Goal: Task Accomplishment & Management: Complete application form

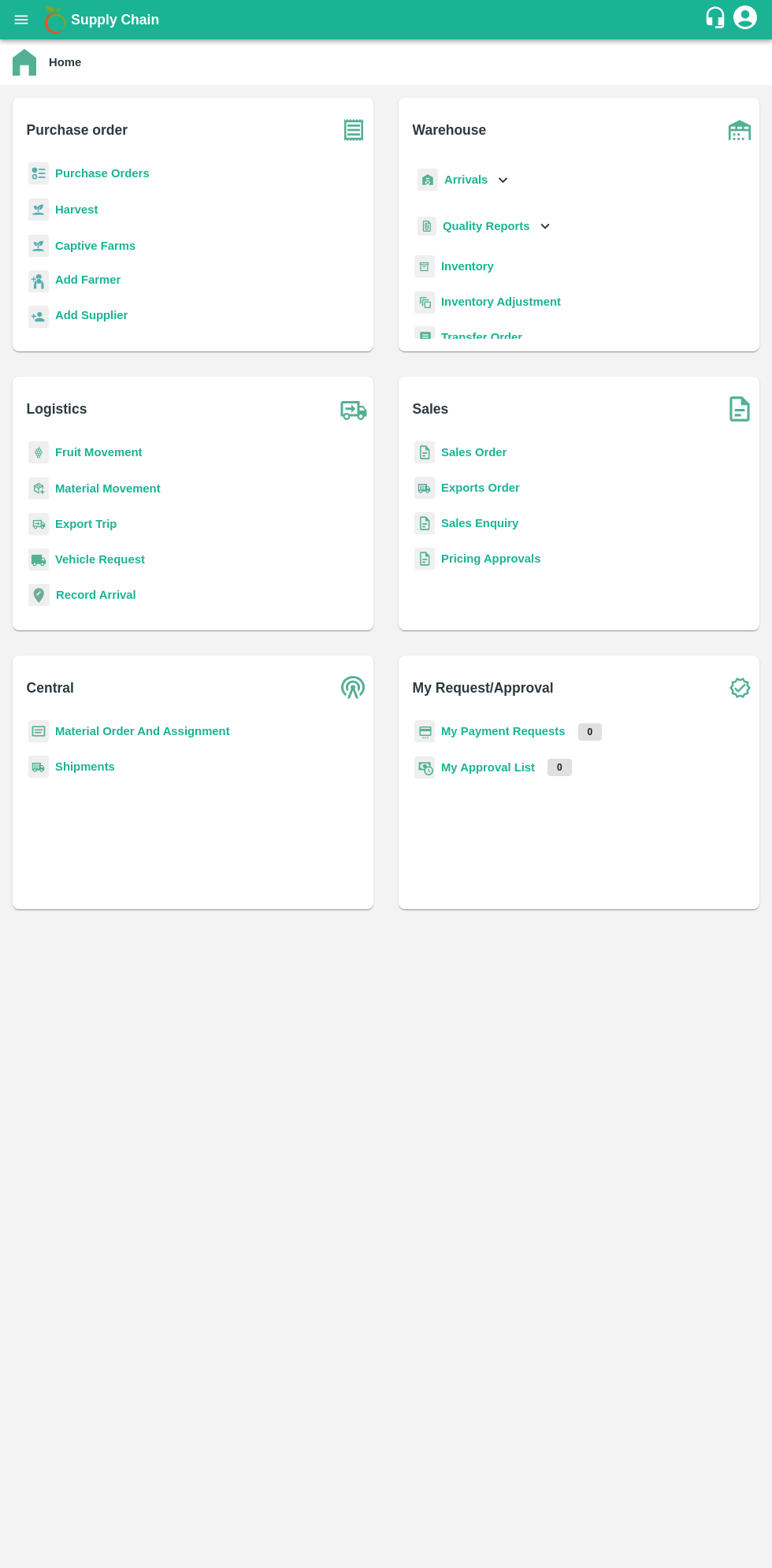
click at [20, 19] on icon "open drawer" at bounding box center [22, 19] width 14 height 9
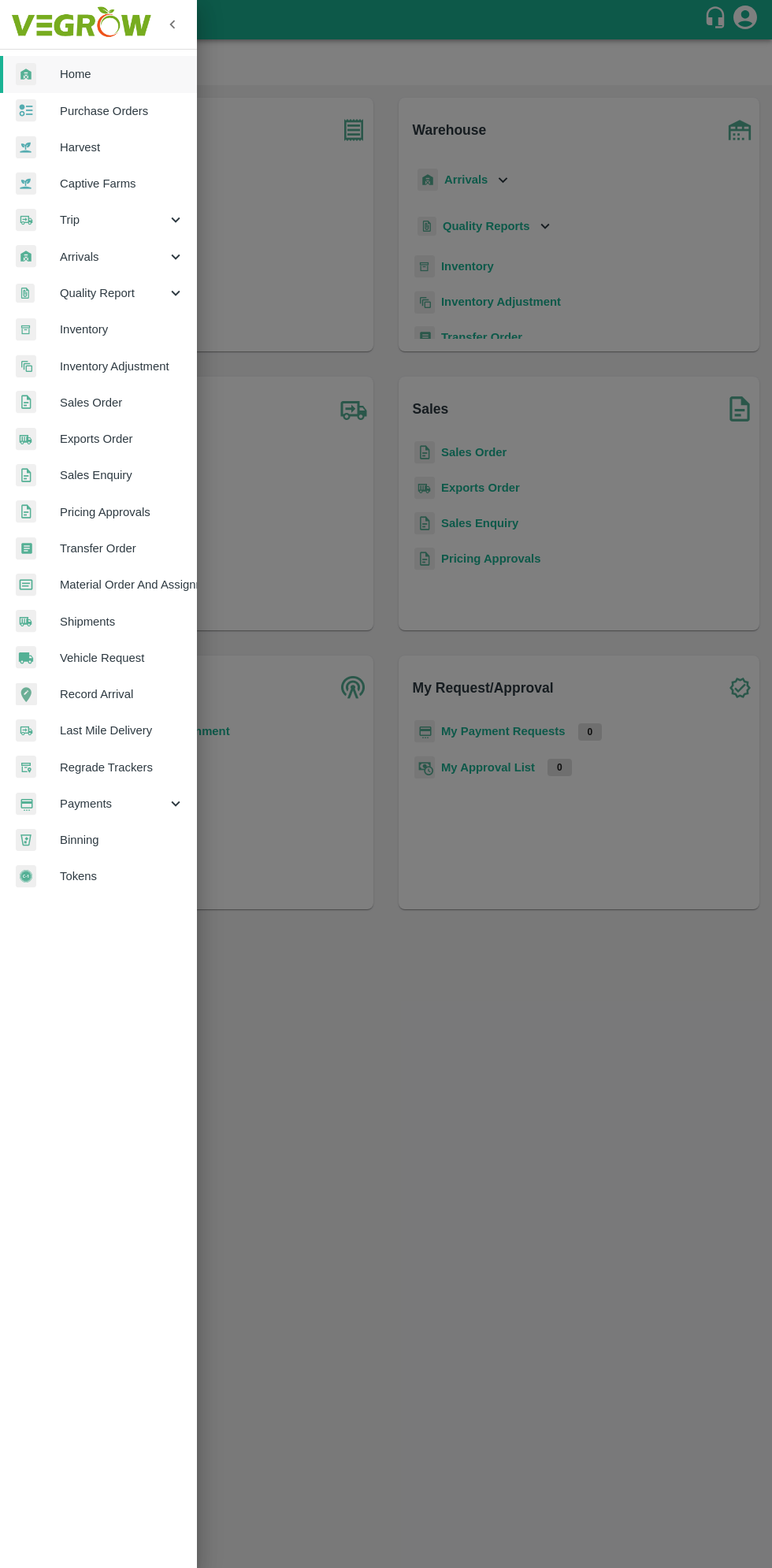
click at [93, 255] on span "Arrivals" at bounding box center [113, 256] width 107 height 17
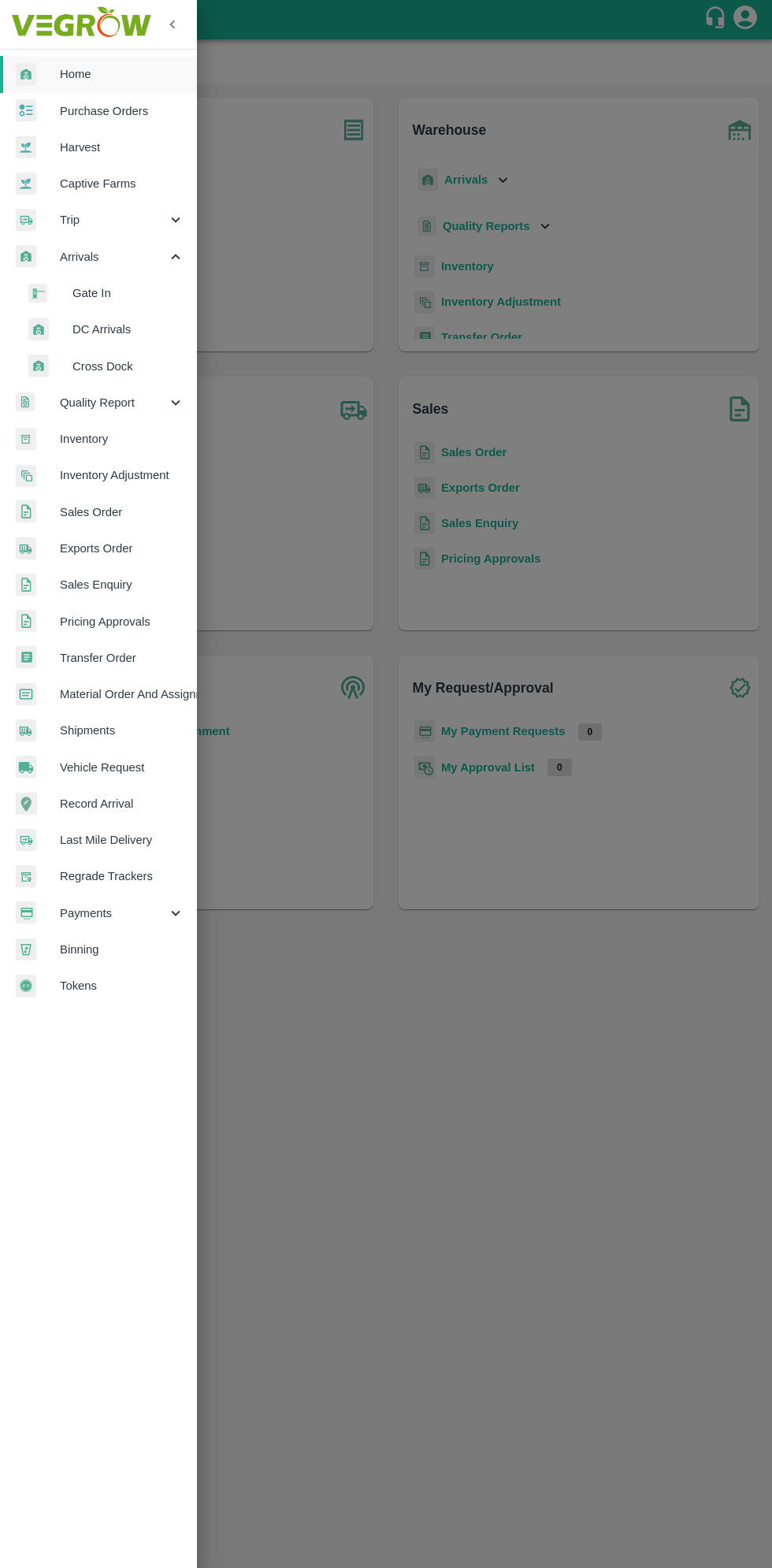
click at [110, 332] on span "DC Arrivals" at bounding box center [129, 328] width 112 height 17
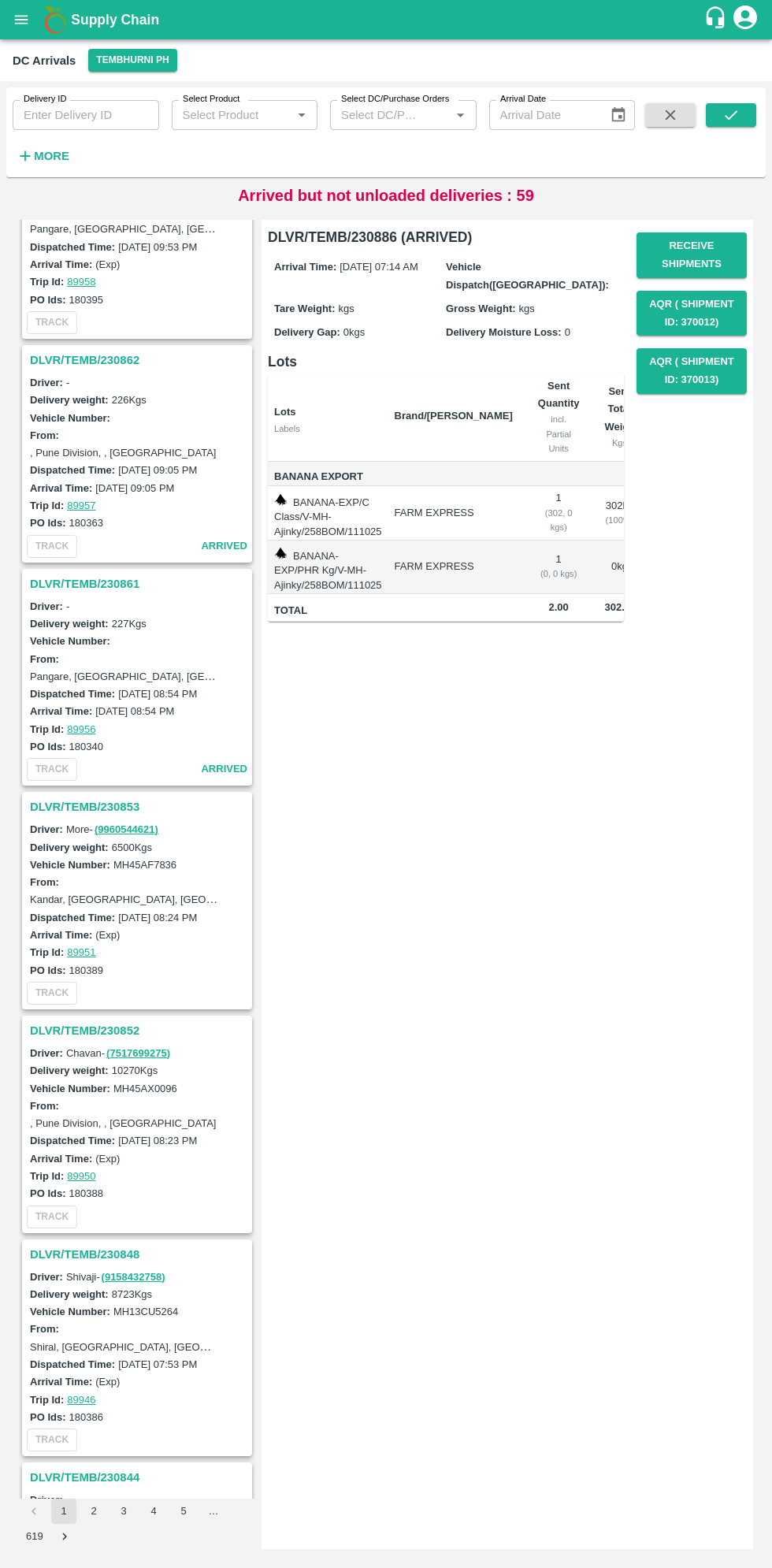
scroll to position [2800, 0]
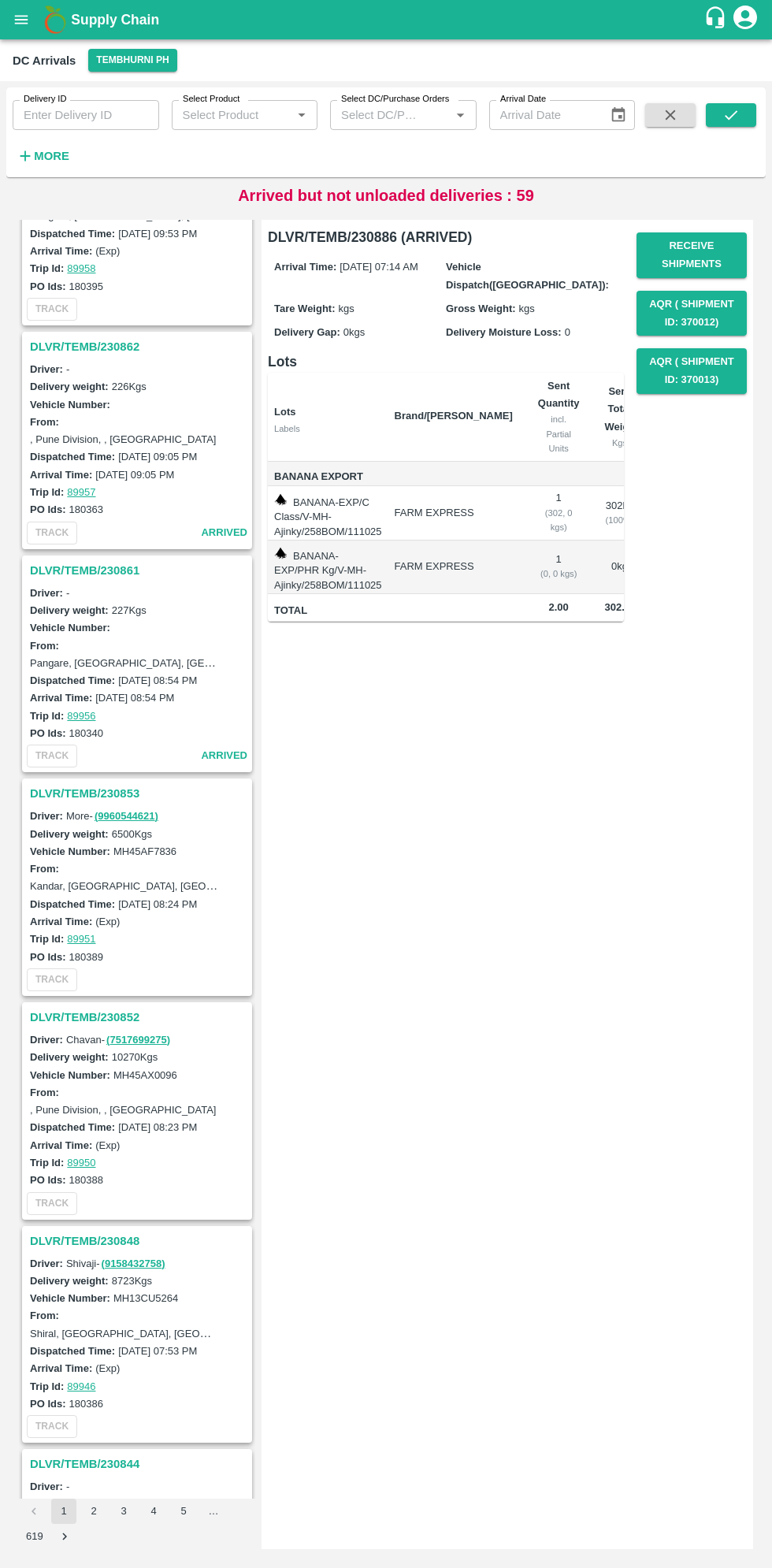
click at [63, 1007] on h3 "DLVR/TEMB/230852" at bounding box center [139, 1017] width 219 height 20
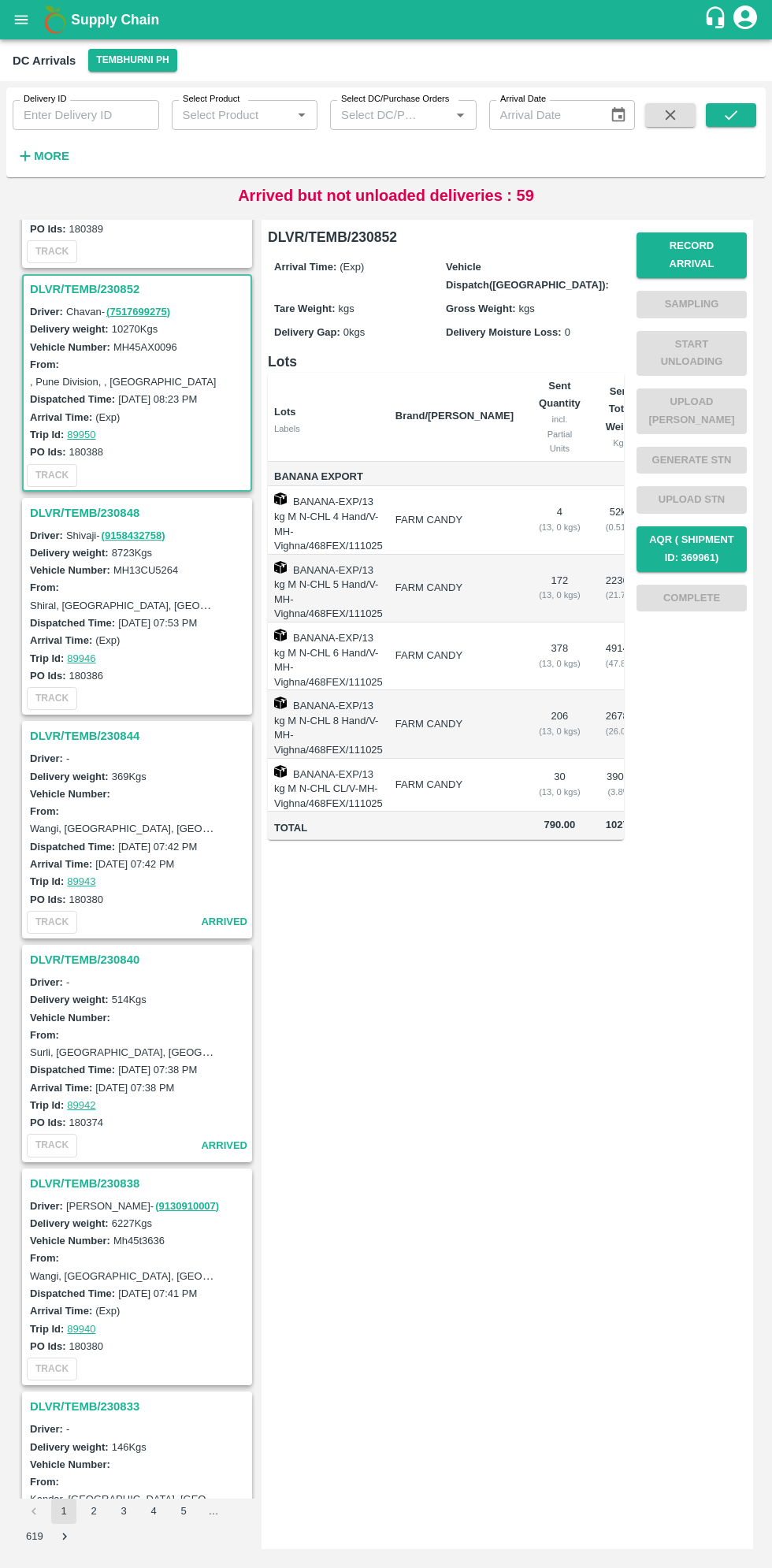
scroll to position [3571, 0]
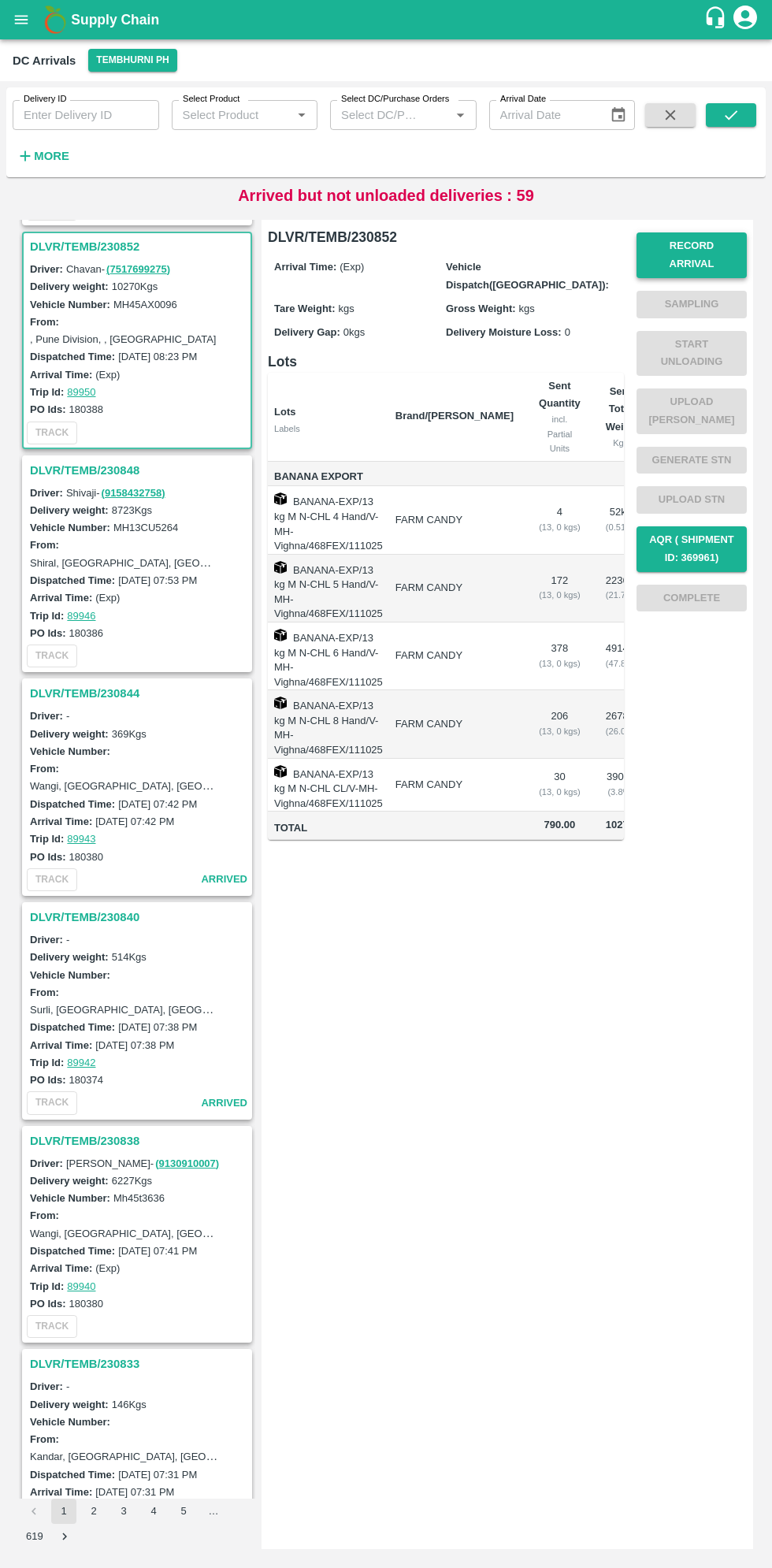
click at [726, 244] on button "Record Arrival" at bounding box center [692, 255] width 110 height 45
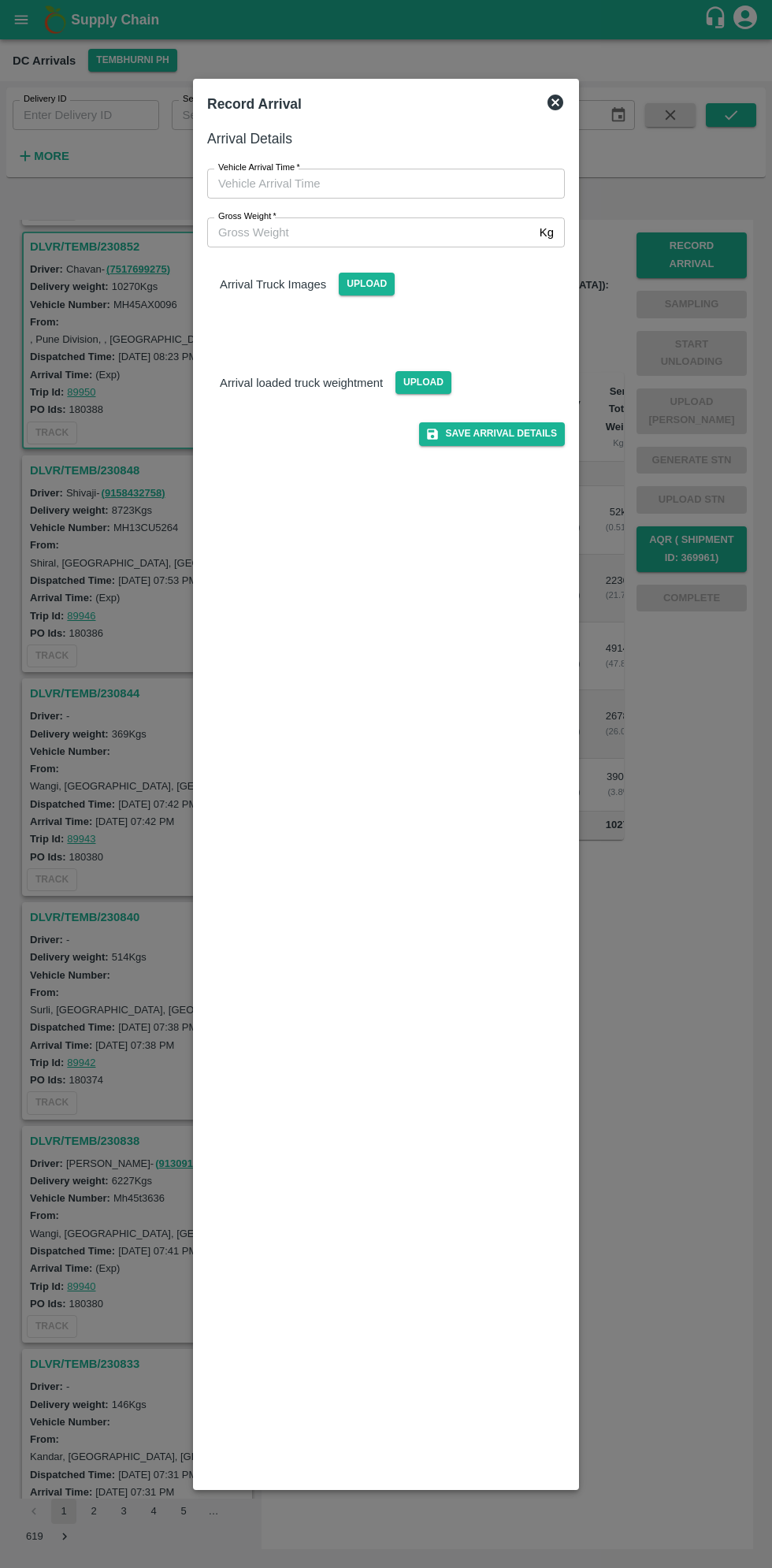
click at [457, 188] on input "Vehicle Arrival Time   *" at bounding box center [380, 183] width 347 height 30
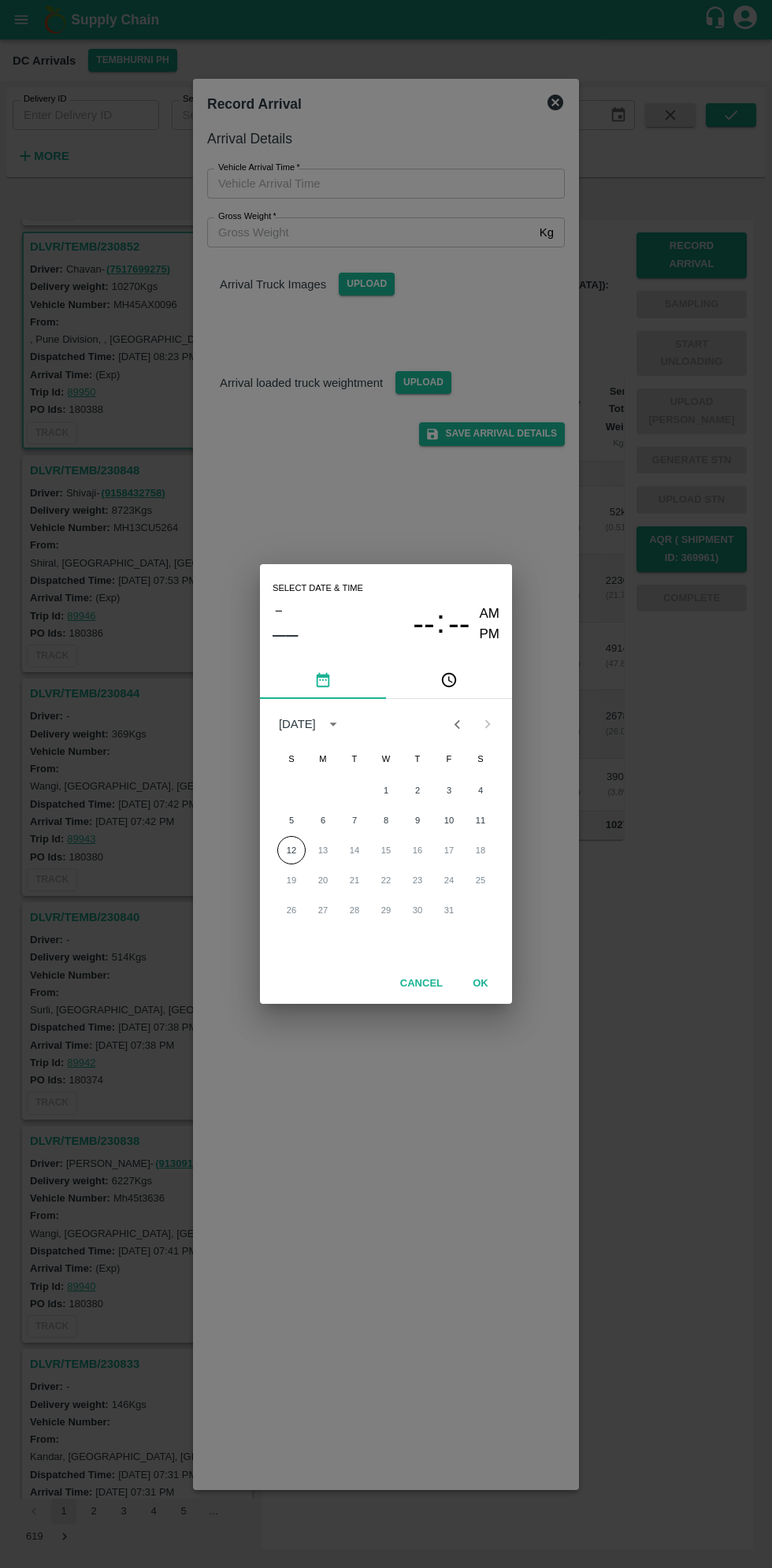
click at [468, 670] on button "pick time" at bounding box center [449, 680] width 126 height 38
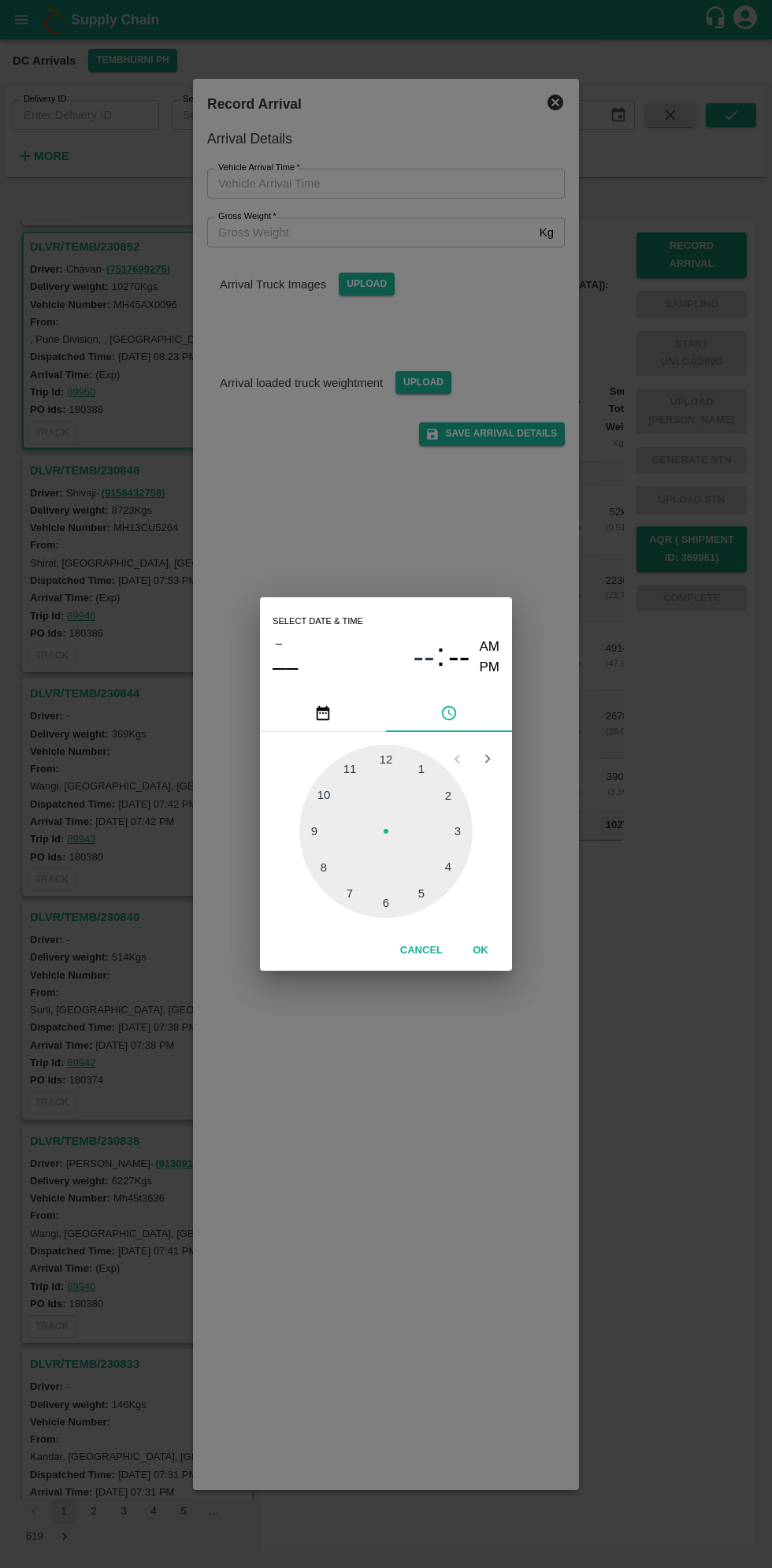
click at [325, 829] on div at bounding box center [386, 831] width 173 height 173
click at [328, 878] on div at bounding box center [386, 831] width 173 height 173
click at [316, 867] on div at bounding box center [386, 831] width 173 height 173
click at [316, 835] on div at bounding box center [386, 831] width 173 height 173
type input "[DATE] 09:45 AM"
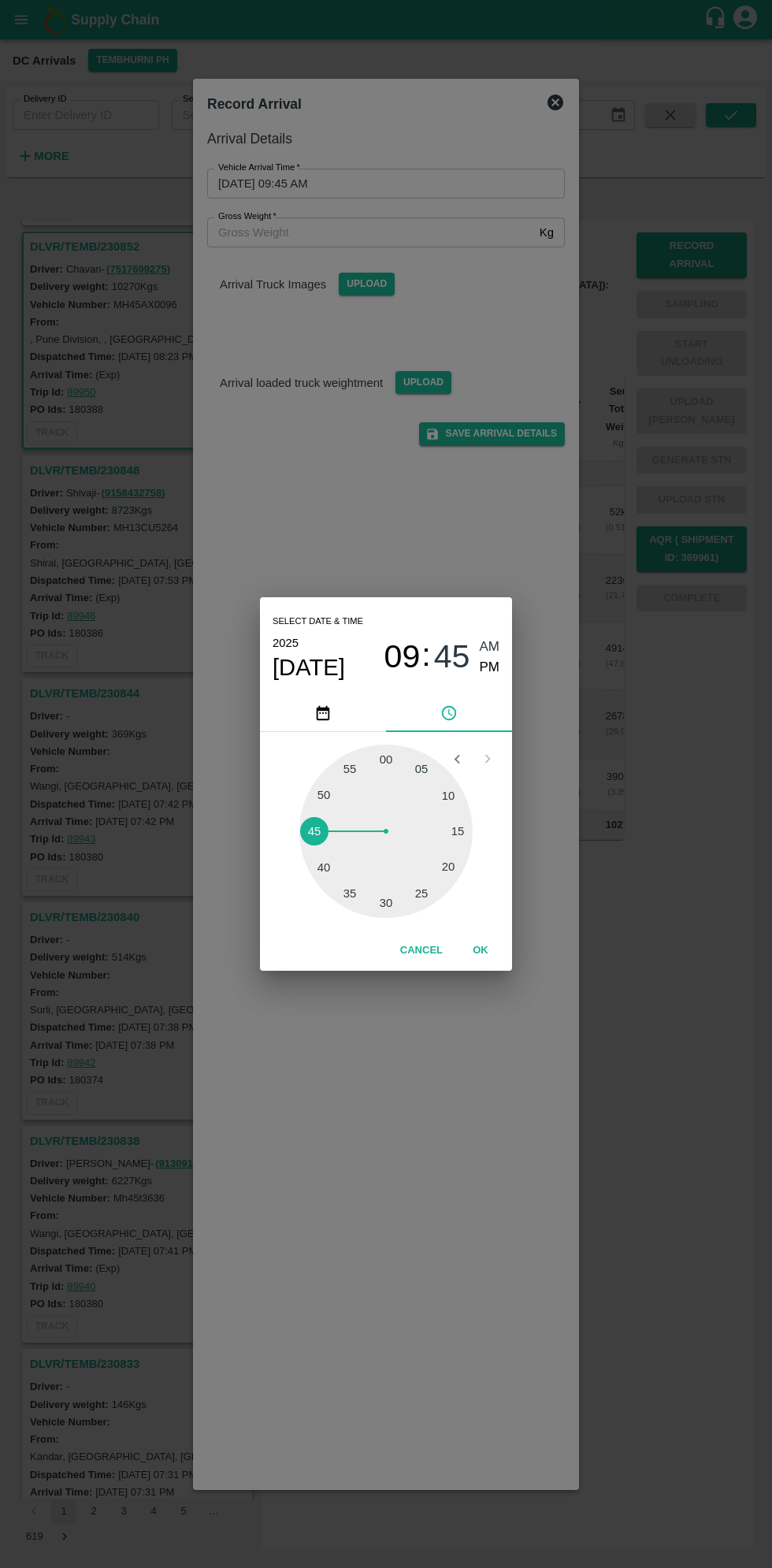
click at [498, 940] on button "OK" at bounding box center [481, 951] width 50 height 28
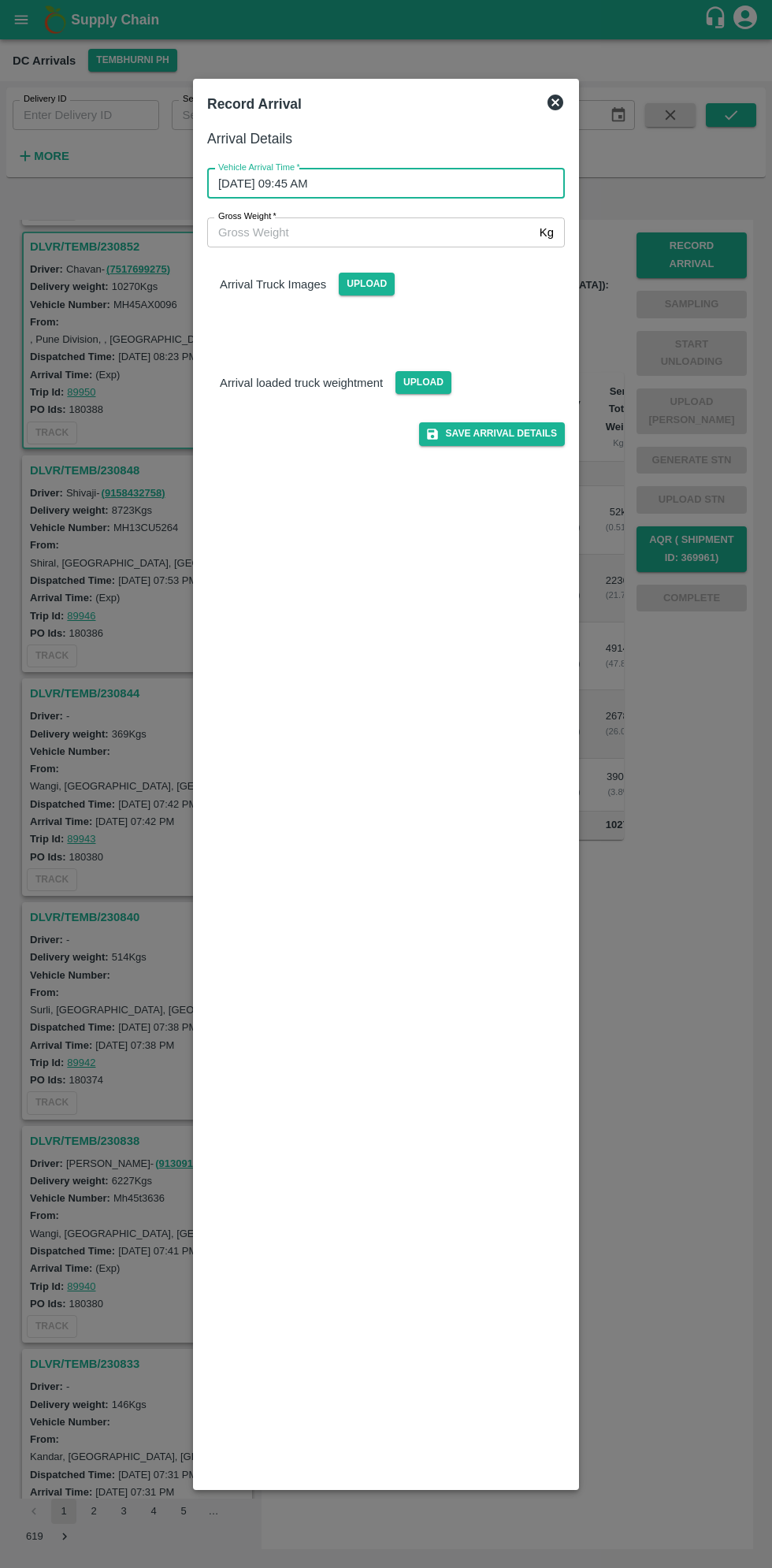
click at [273, 226] on input "Gross Weight   *" at bounding box center [370, 232] width 326 height 30
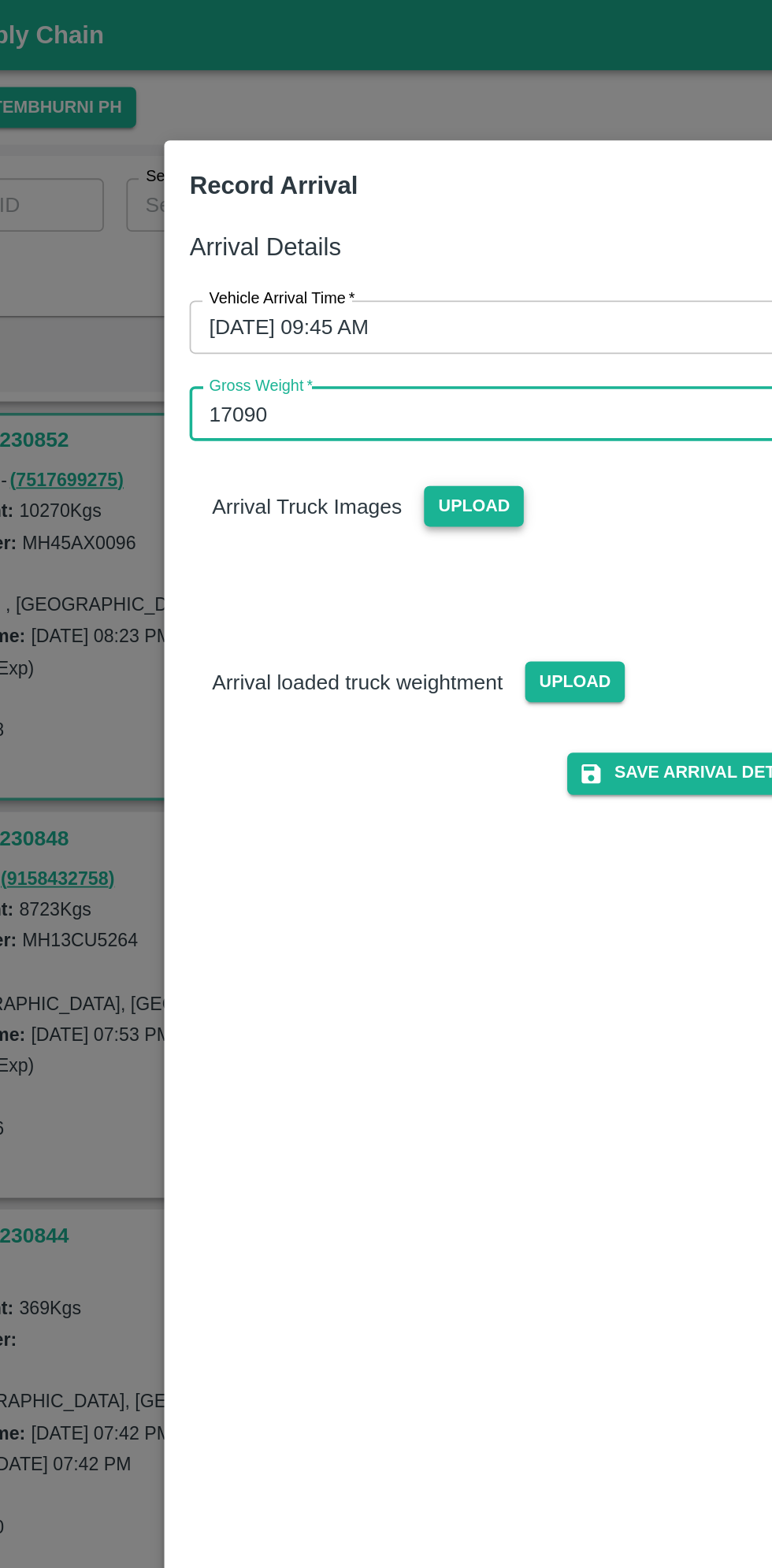
type input "17090"
click at [381, 291] on span "Upload" at bounding box center [367, 284] width 56 height 23
click at [0, 0] on input "Upload" at bounding box center [0, 0] width 0 height 0
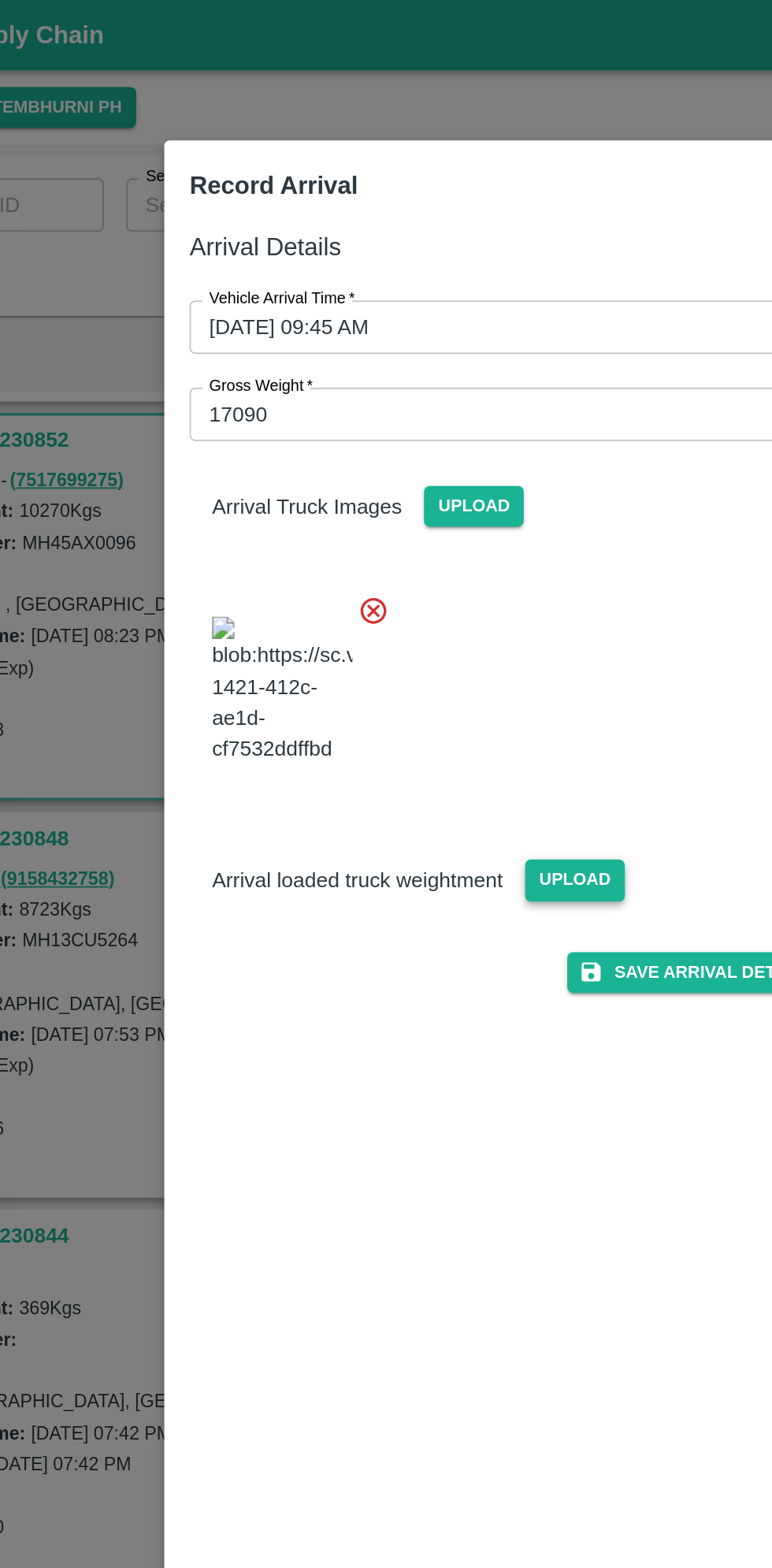
click at [424, 482] on span "Upload" at bounding box center [423, 494] width 56 height 23
click at [0, 0] on input "Upload" at bounding box center [0, 0] width 0 height 0
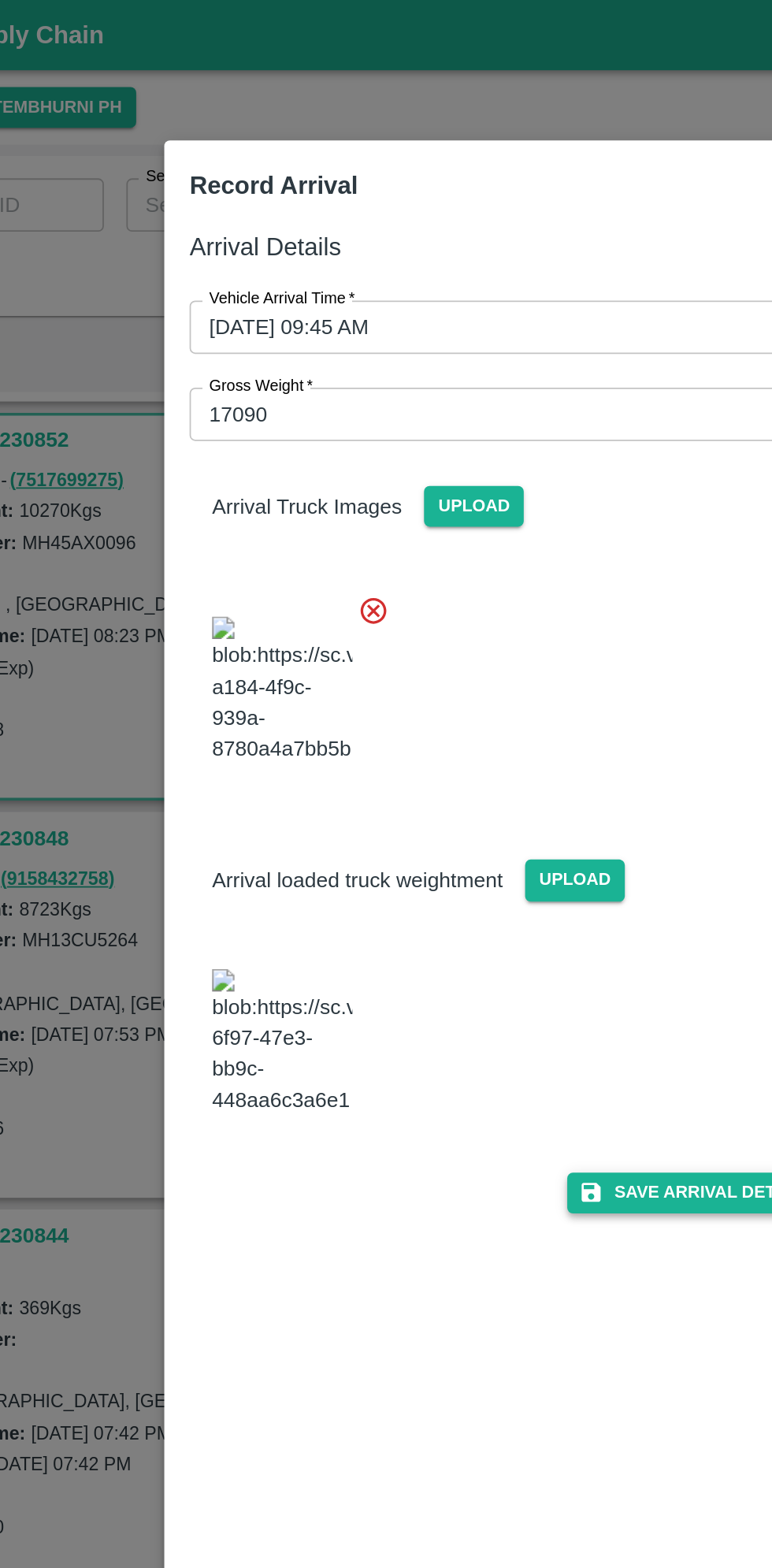
click at [498, 680] on button "Save Arrival Details" at bounding box center [492, 669] width 146 height 23
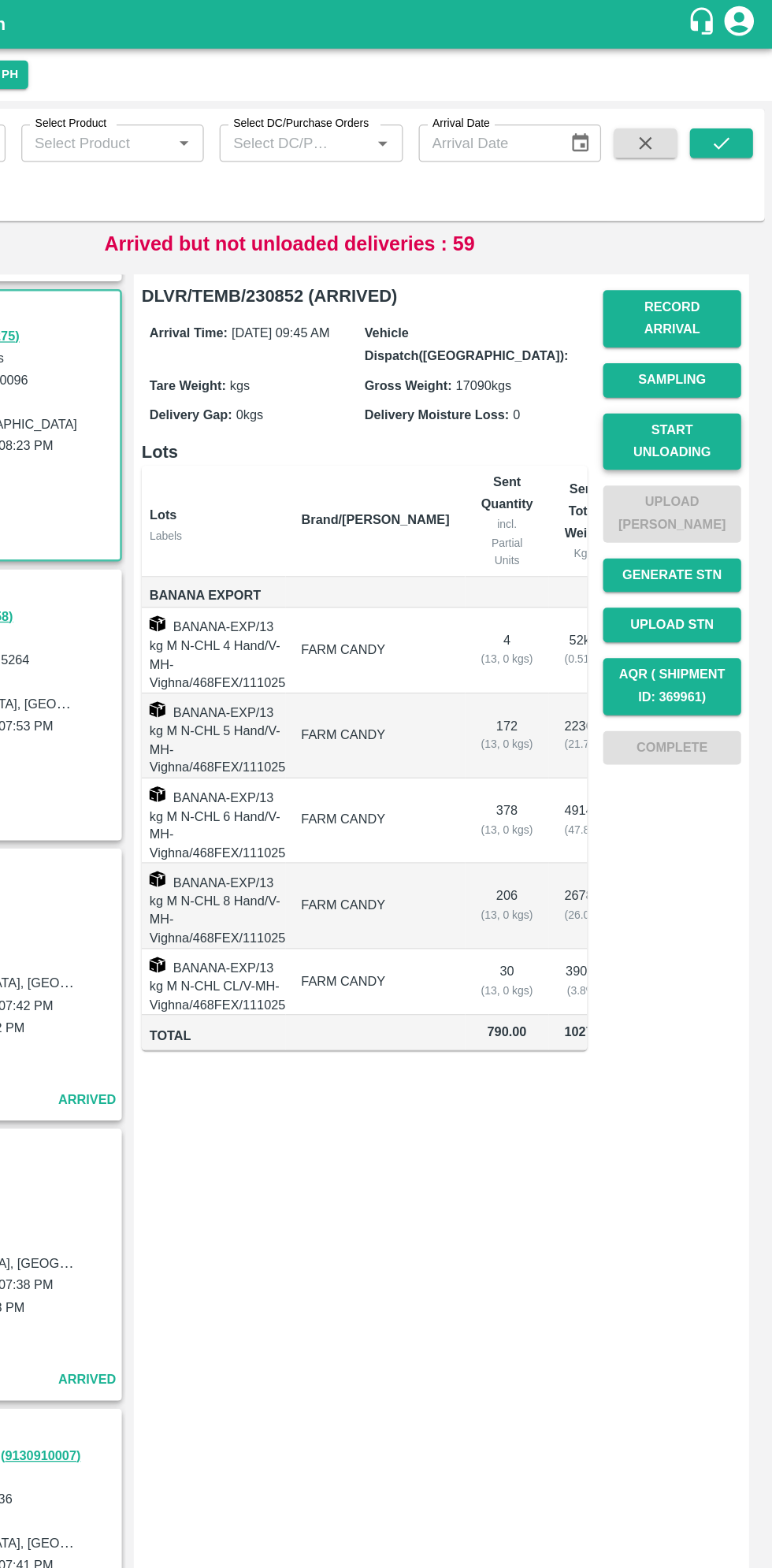
click at [728, 345] on button "Start Unloading" at bounding box center [692, 354] width 110 height 45
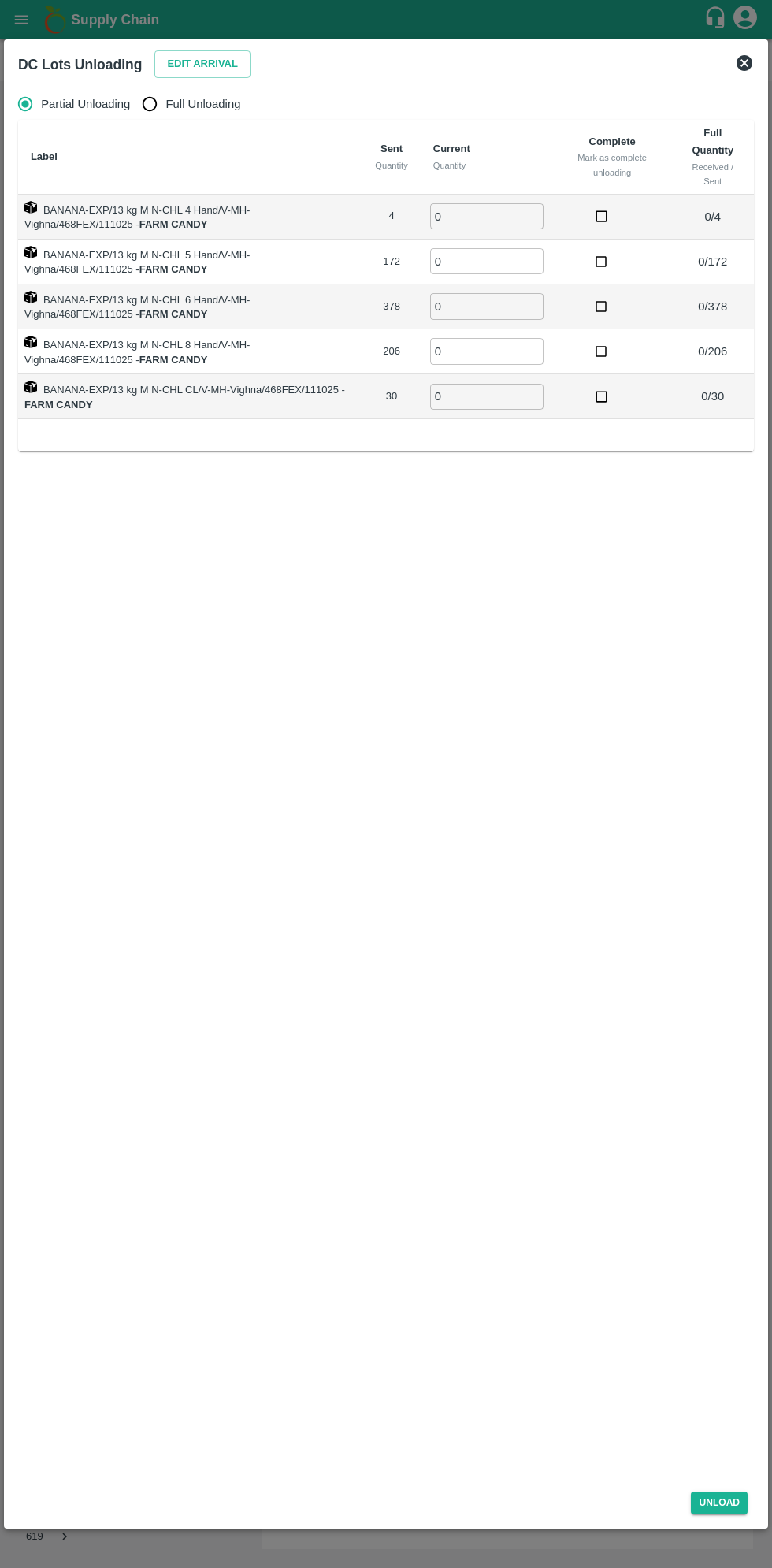
click at [177, 45] on div "Edit Arrival" at bounding box center [199, 61] width 103 height 34
click at [200, 64] on button "Edit Arrival" at bounding box center [202, 64] width 96 height 28
